Goal: Transaction & Acquisition: Purchase product/service

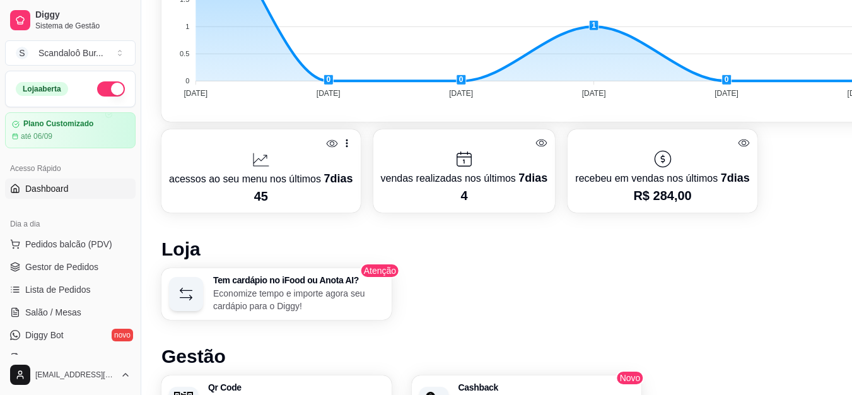
scroll to position [484, 0]
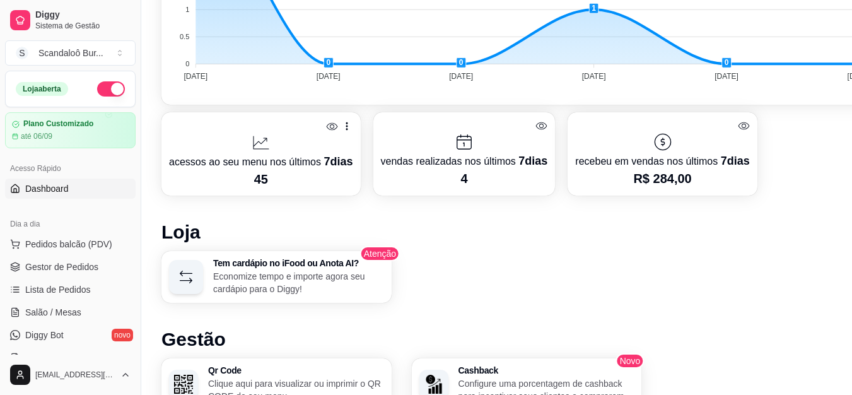
click at [754, 281] on div "Tem cardápio no iFood ou Anota AI? Economize tempo e importe agora seu cardápio…" at bounding box center [526, 277] width 730 height 52
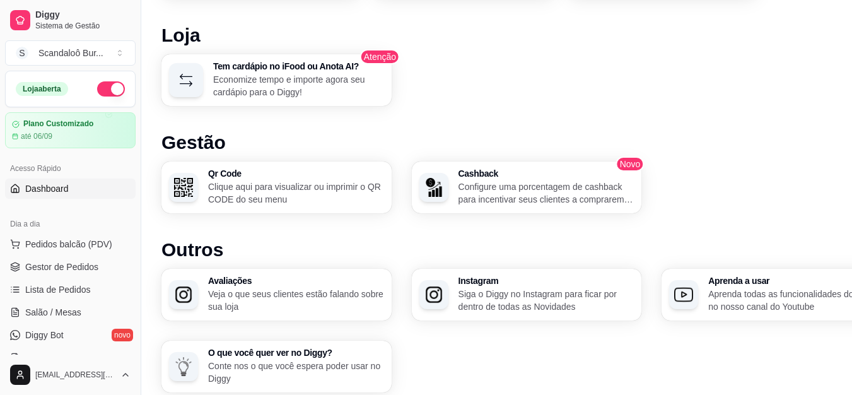
scroll to position [678, 0]
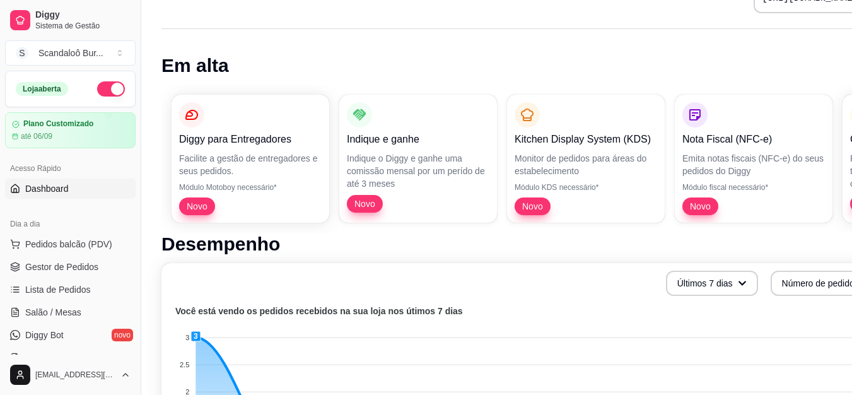
scroll to position [22, 0]
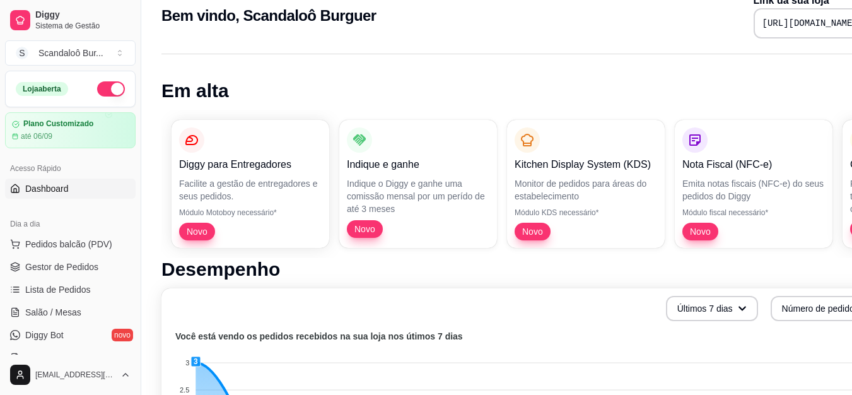
click at [363, 88] on h1 "Em alta" at bounding box center [526, 90] width 730 height 23
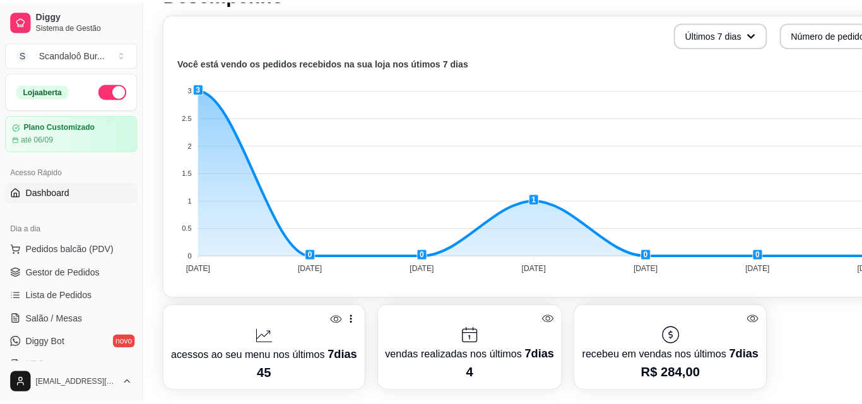
scroll to position [378, 0]
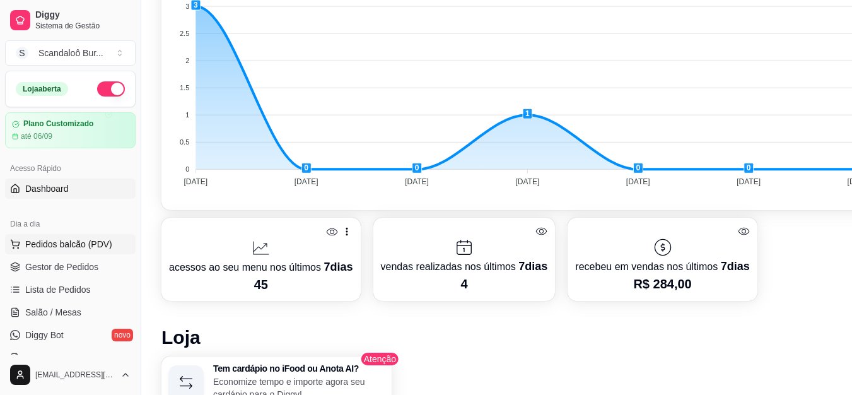
click at [86, 245] on span "Pedidos balcão (PDV)" at bounding box center [68, 244] width 87 height 13
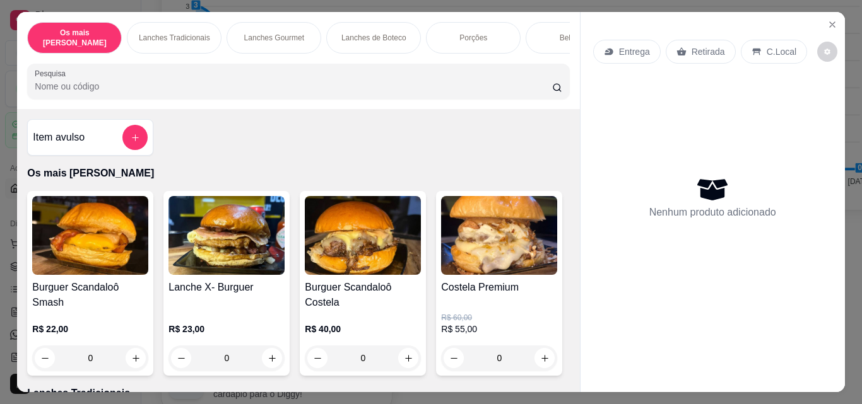
click at [391, 80] on input "Pesquisa" at bounding box center [293, 86] width 517 height 13
click at [504, 227] on div "Burguer Scandaloô Smash R$ 22,00 0 Lanche X- Burguer R$ 23,00 0 Burguer Scandal…" at bounding box center [298, 283] width 542 height 185
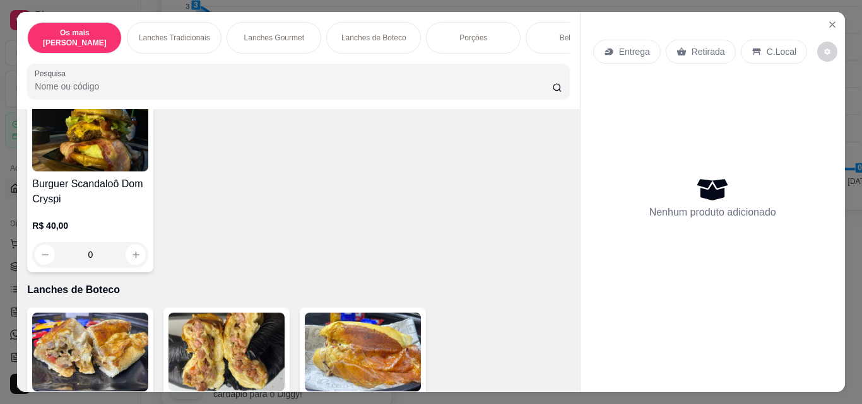
scroll to position [729, 0]
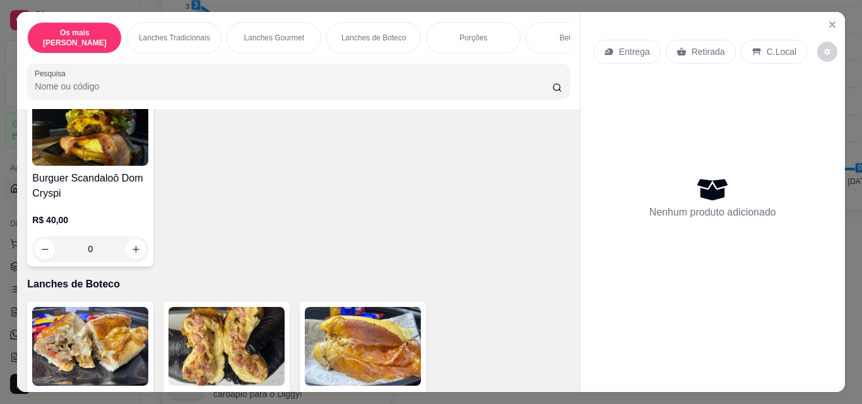
click at [269, 67] on div "0" at bounding box center [226, 54] width 116 height 25
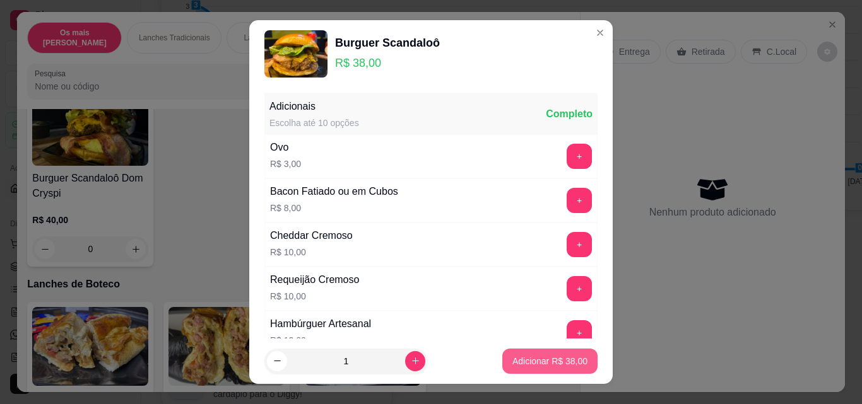
click at [528, 356] on p "Adicionar R$ 38,00" at bounding box center [549, 361] width 75 height 13
type input "1"
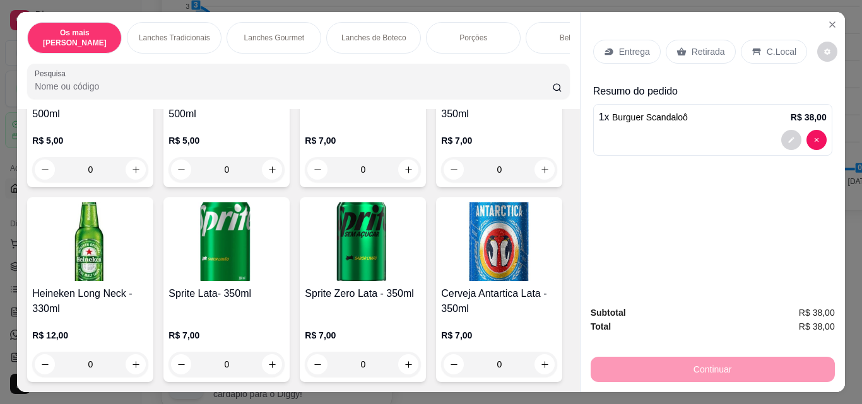
scroll to position [1607, 0]
click at [441, 86] on img at bounding box center [499, 47] width 116 height 79
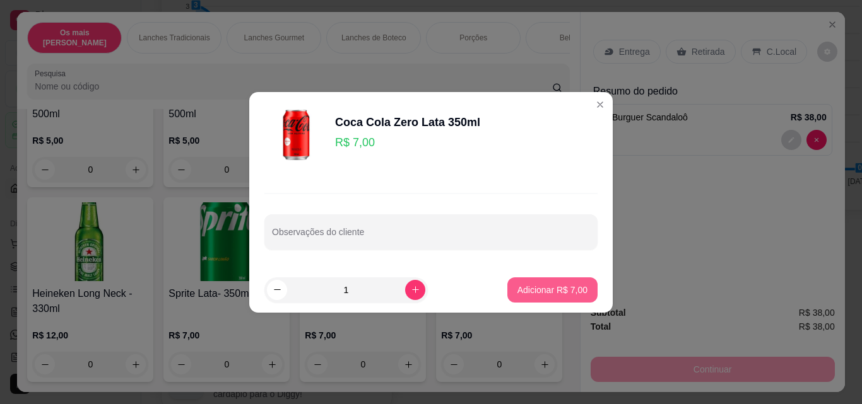
click at [518, 288] on p "Adicionar R$ 7,00" at bounding box center [552, 290] width 70 height 13
type input "1"
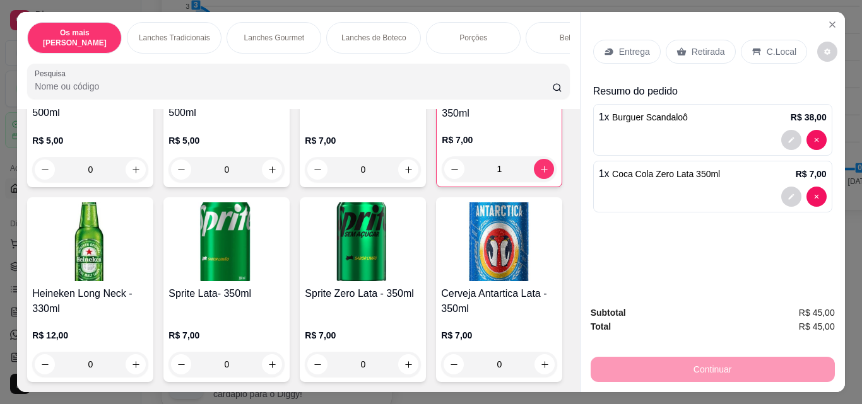
click at [658, 119] on span "Burguer Scandaloô" at bounding box center [650, 117] width 76 height 10
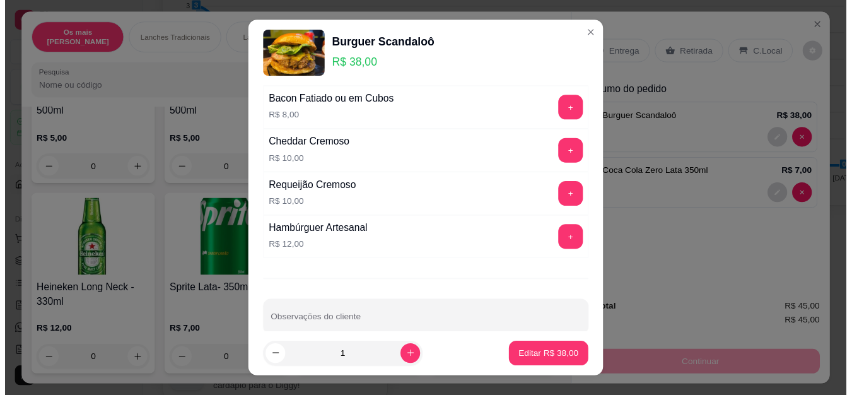
scroll to position [111, 0]
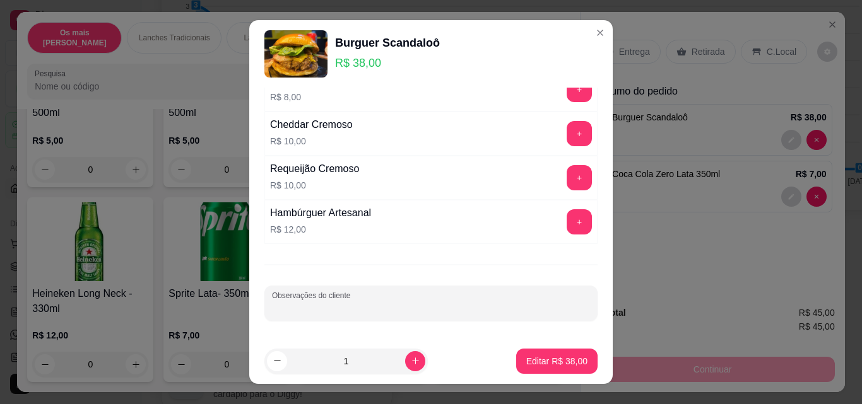
click at [447, 307] on input "Observações do cliente" at bounding box center [431, 308] width 318 height 13
type input "[DEMOGRAPHIC_DATA] ao meio"
click at [521, 354] on button "Editar R$ 38,00" at bounding box center [556, 361] width 81 height 25
type input "0"
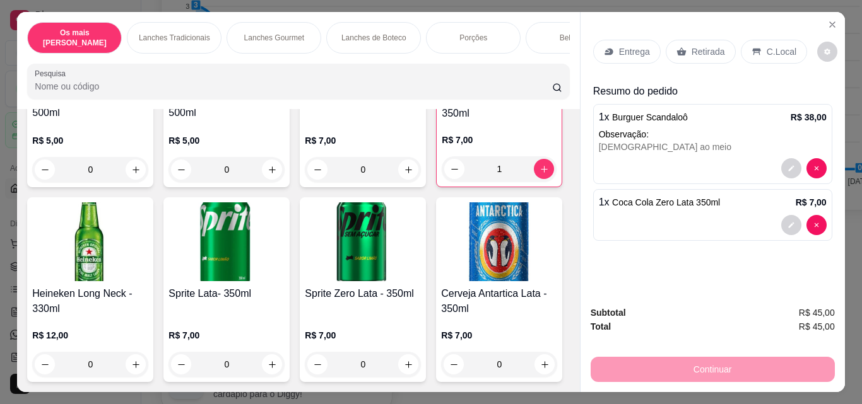
click at [766, 50] on p "C.Local" at bounding box center [781, 51] width 30 height 13
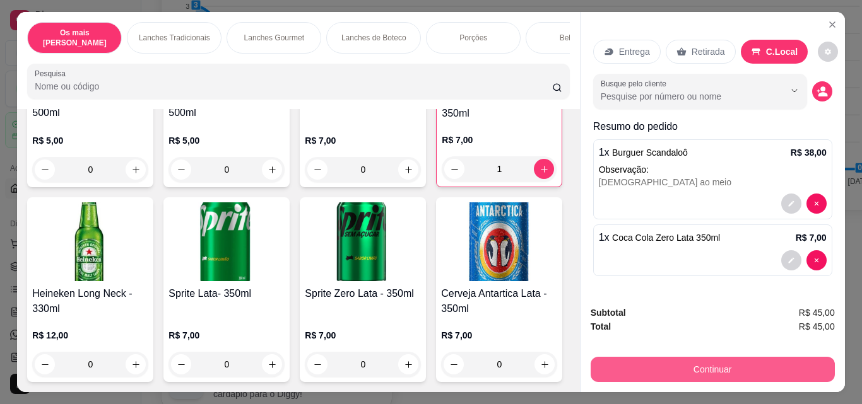
click at [746, 360] on button "Continuar" at bounding box center [712, 369] width 244 height 25
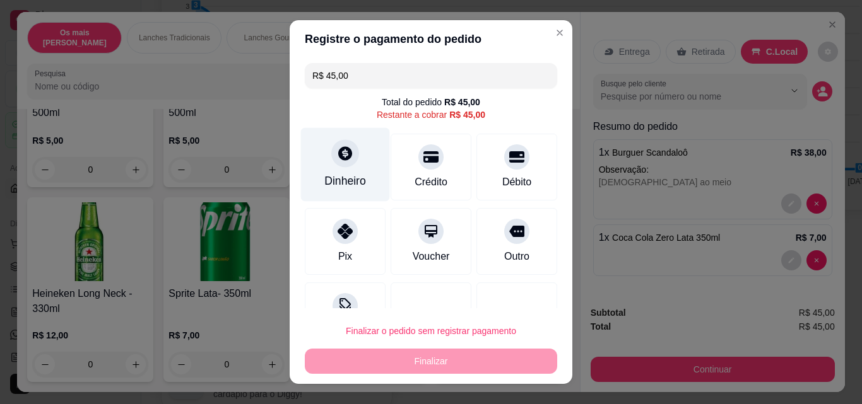
click at [341, 167] on div at bounding box center [345, 153] width 28 height 28
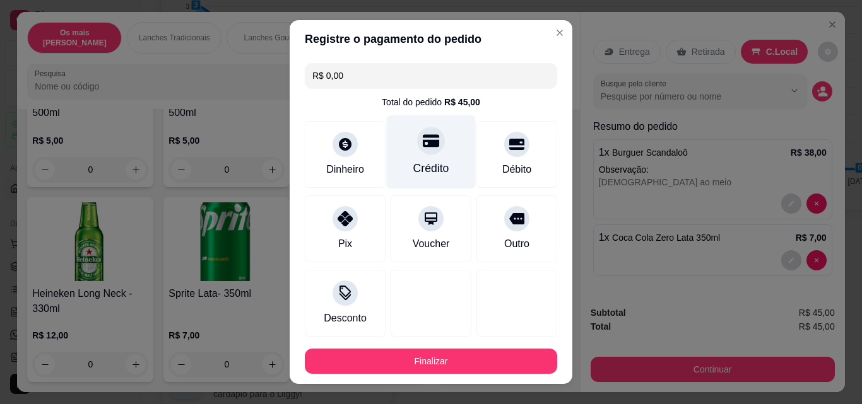
click at [409, 155] on div "Crédito" at bounding box center [431, 152] width 89 height 74
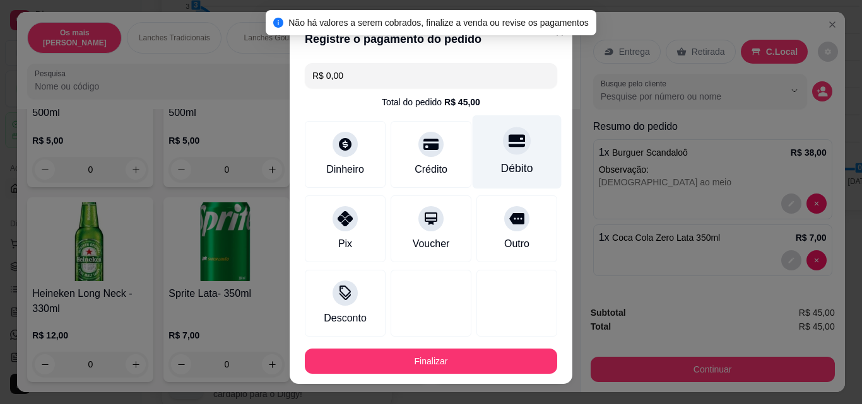
click at [481, 143] on div "Débito" at bounding box center [516, 152] width 89 height 74
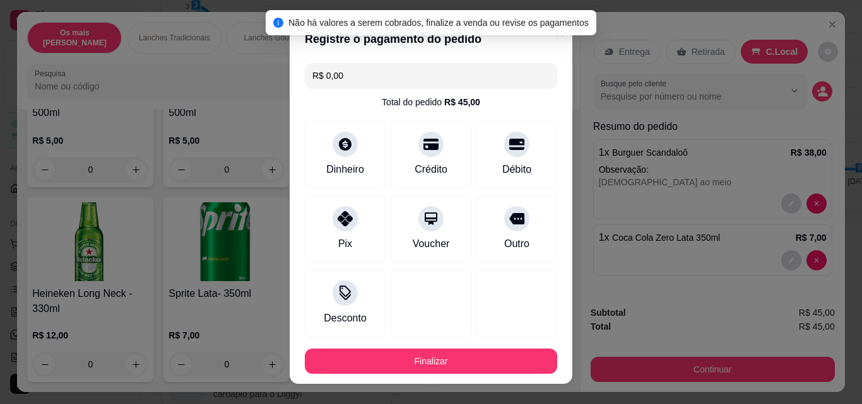
click at [417, 81] on input "R$ 0,00" at bounding box center [430, 75] width 237 height 25
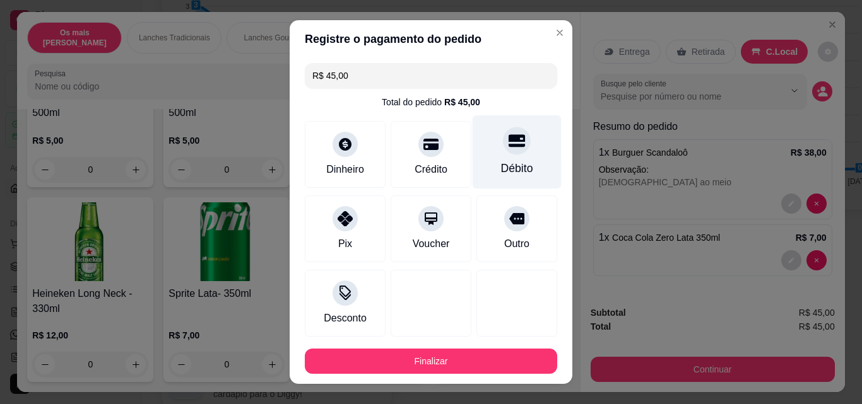
type input "R$ 45,00"
click at [503, 154] on div at bounding box center [517, 141] width 28 height 28
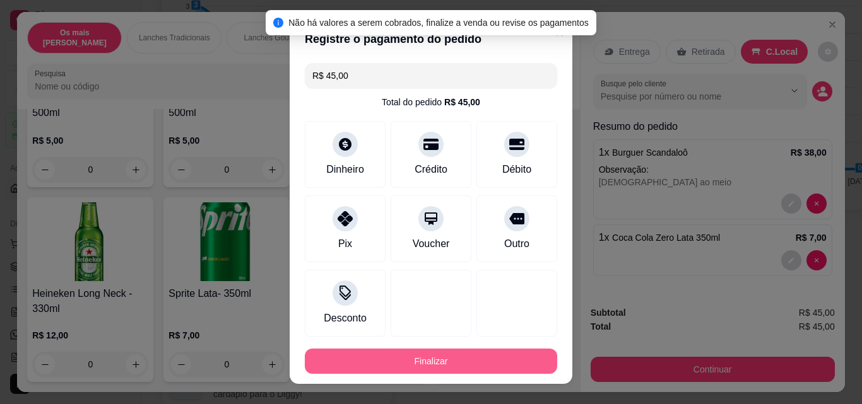
click at [459, 365] on button "Finalizar" at bounding box center [431, 361] width 252 height 25
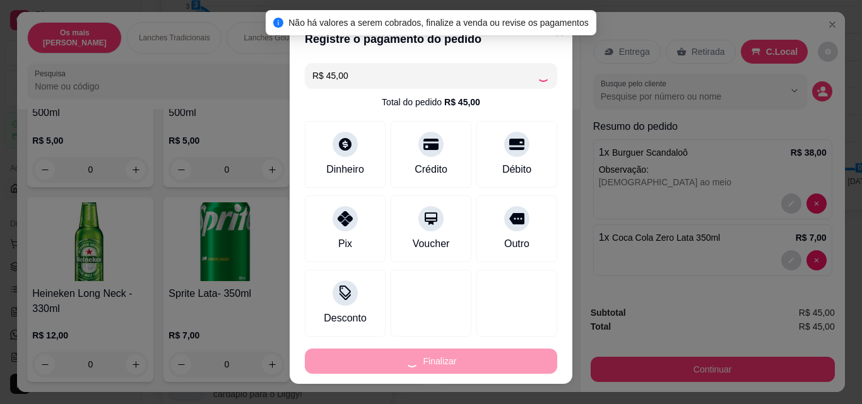
type input "0"
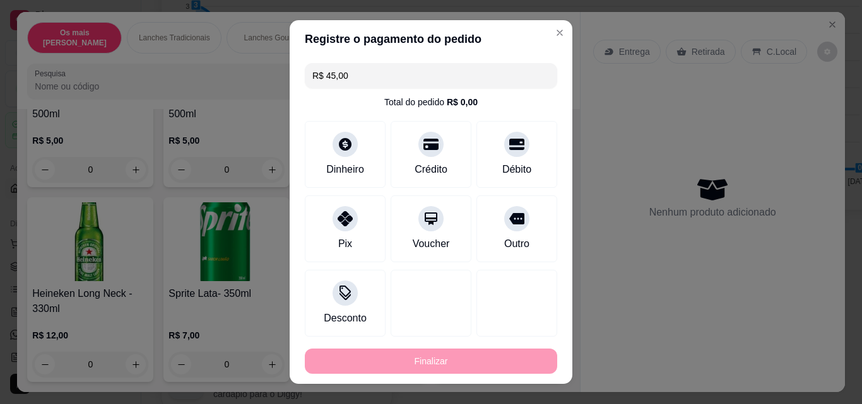
type input "-R$ 45,00"
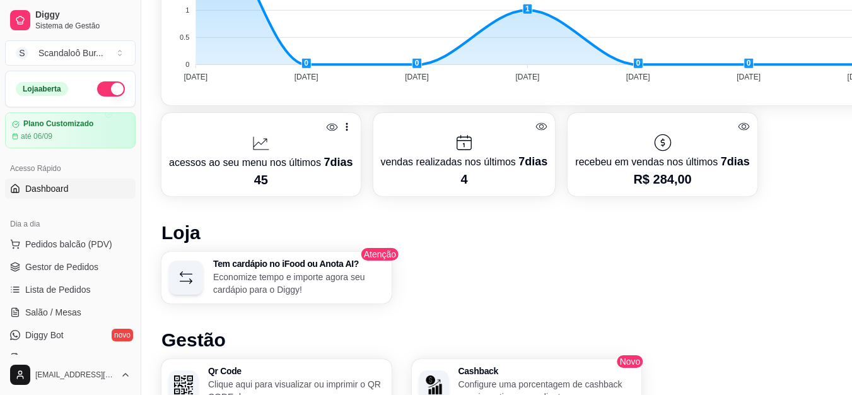
scroll to position [512, 0]
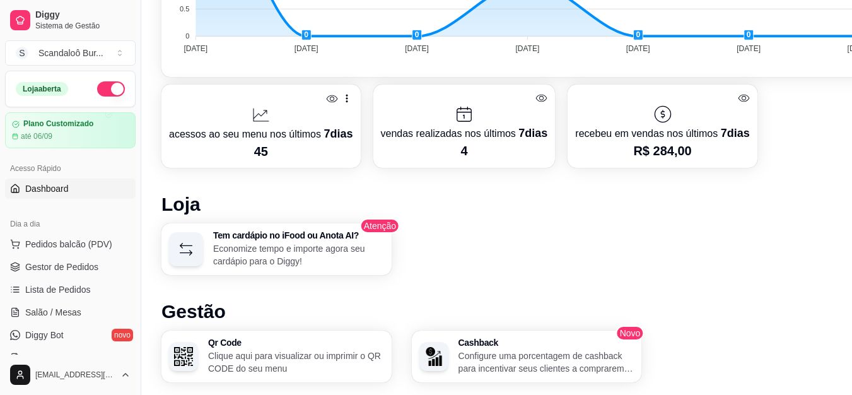
click at [488, 245] on div "Tem cardápio no iFood ou Anota AI? Economize tempo e importe agora seu cardápio…" at bounding box center [526, 249] width 730 height 52
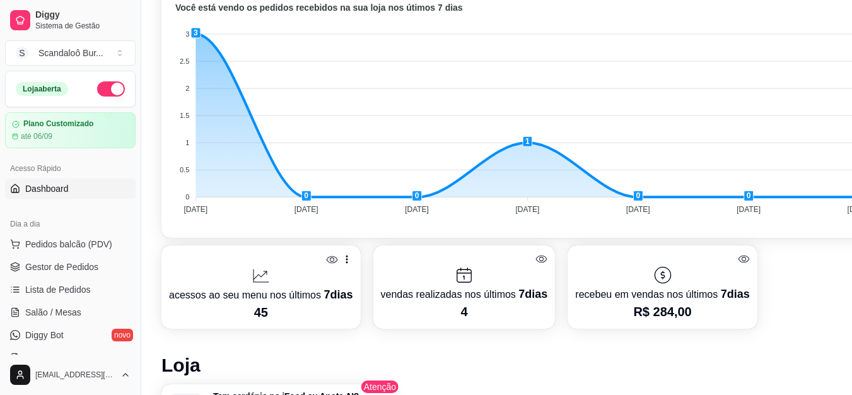
scroll to position [335, 0]
